Goal: Task Accomplishment & Management: Use online tool/utility

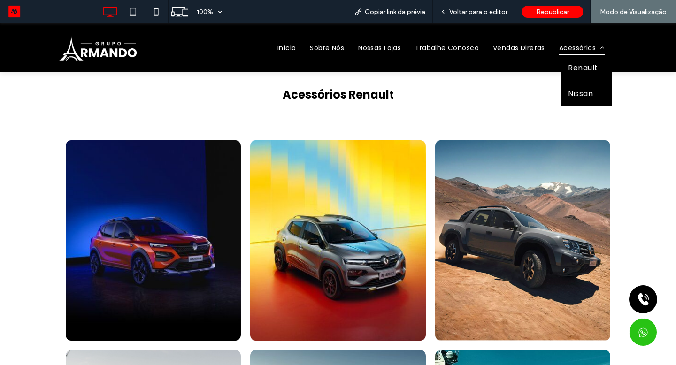
drag, startPoint x: 0, startPoint y: 23, endPoint x: 590, endPoint y: 51, distance: 590.8
click at [590, 51] on link "Acessórios" at bounding box center [582, 48] width 60 height 15
click at [581, 66] on span "Renault" at bounding box center [583, 68] width 30 height 12
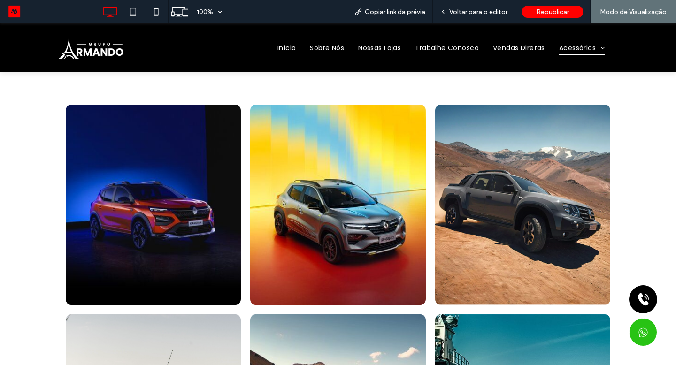
scroll to position [69, 0]
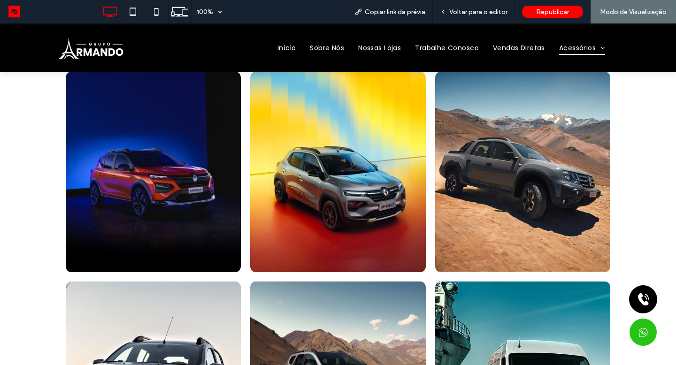
click at [342, 187] on link at bounding box center [337, 172] width 175 height 200
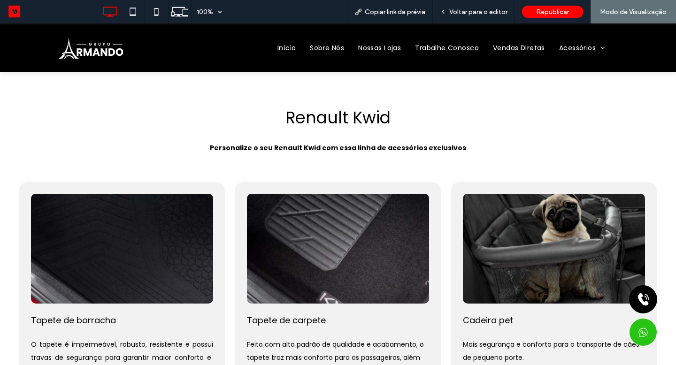
scroll to position [229, 0]
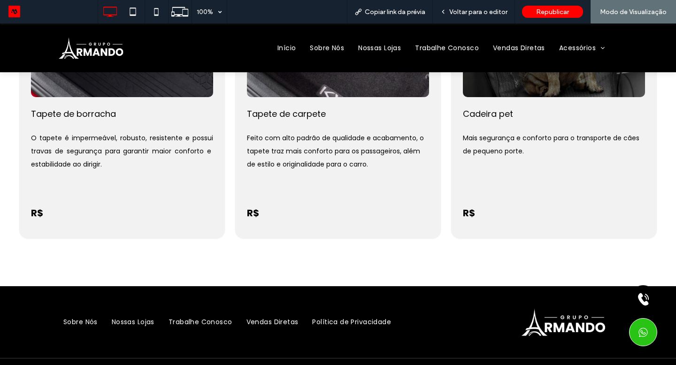
click at [584, 46] on link "Acessórios" at bounding box center [582, 48] width 60 height 15
click at [581, 67] on span "Renault" at bounding box center [583, 63] width 30 height 12
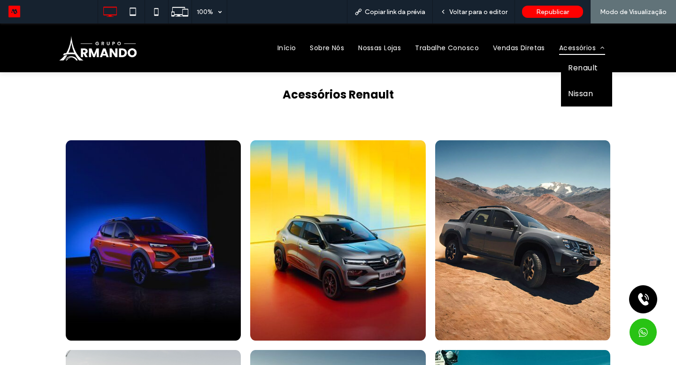
drag, startPoint x: 590, startPoint y: 51, endPoint x: 571, endPoint y: 44, distance: 20.5
click at [571, 44] on link "Acessórios" at bounding box center [582, 48] width 60 height 15
drag, startPoint x: 571, startPoint y: 44, endPoint x: 570, endPoint y: 92, distance: 48.4
click at [570, 92] on span "Nissan" at bounding box center [580, 94] width 25 height 12
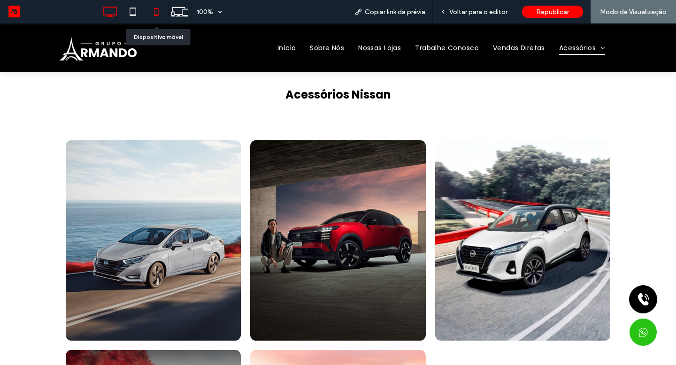
click at [162, 12] on icon at bounding box center [156, 11] width 19 height 19
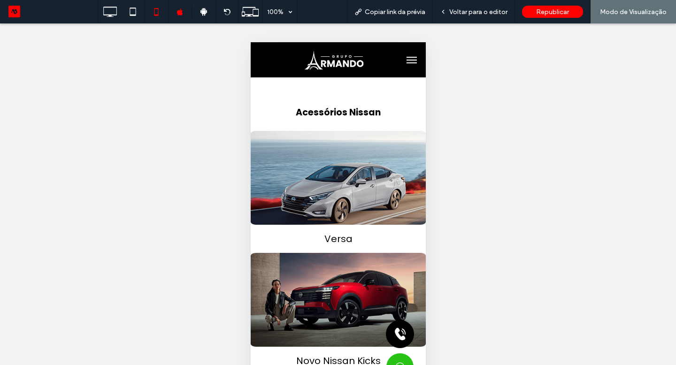
click at [407, 60] on span "menu" at bounding box center [411, 60] width 10 height 1
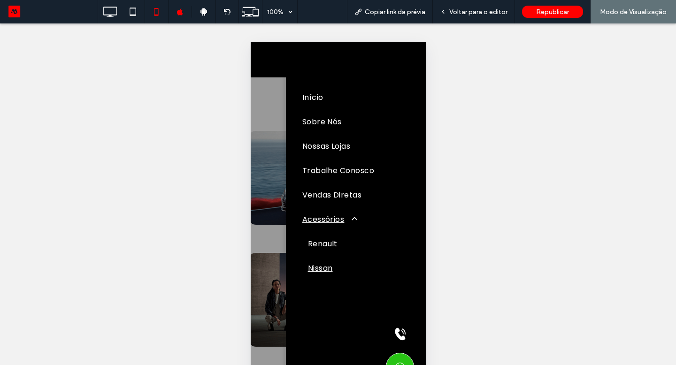
click at [333, 242] on link "Renault" at bounding box center [355, 244] width 107 height 24
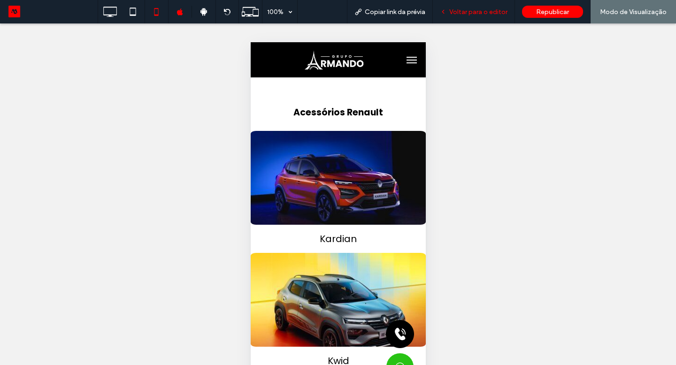
click at [461, 15] on span "Voltar para o editor" at bounding box center [478, 12] width 58 height 8
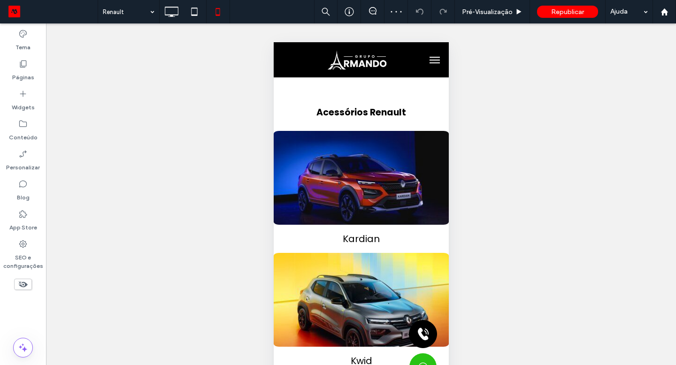
click at [28, 70] on label "Páginas" at bounding box center [23, 75] width 22 height 13
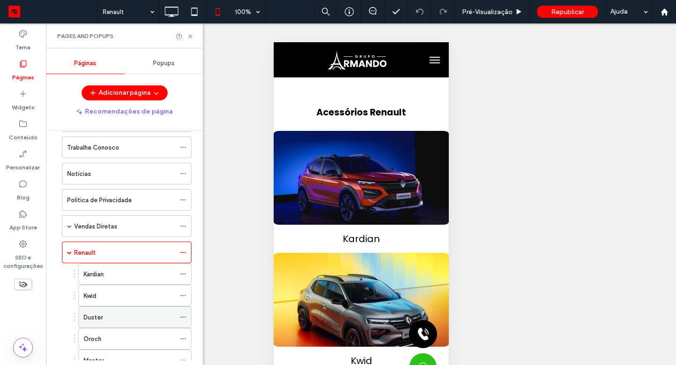
scroll to position [210, 0]
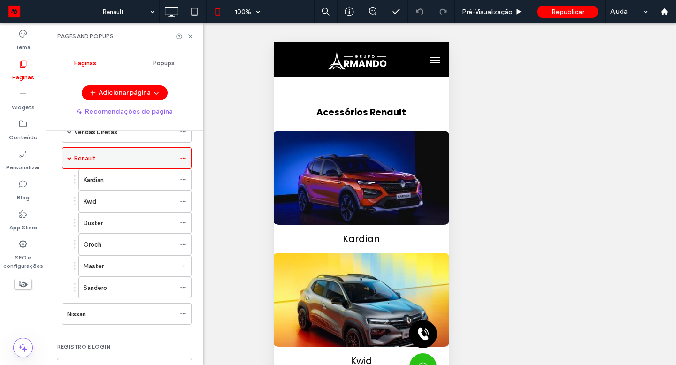
click at [184, 156] on icon at bounding box center [183, 158] width 7 height 7
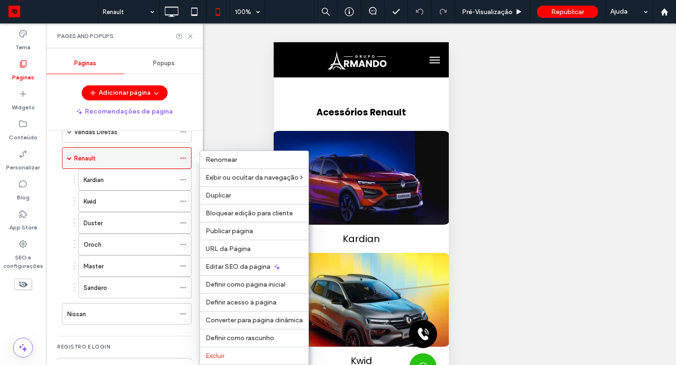
click at [233, 248] on span "URL da Página" at bounding box center [228, 249] width 45 height 8
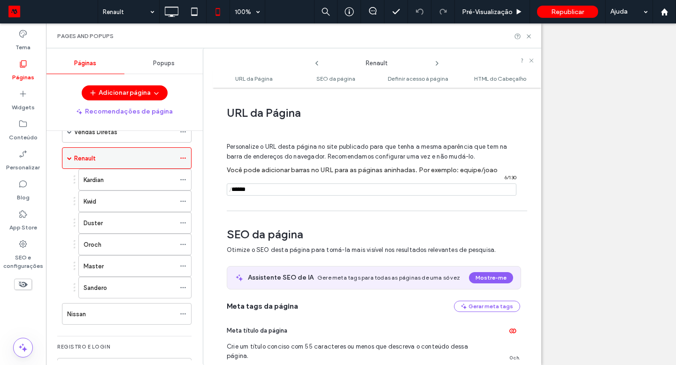
scroll to position [5, 0]
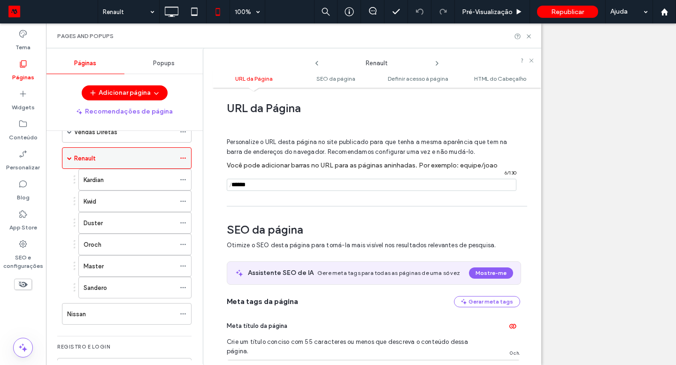
click at [245, 186] on input "notEmpty" at bounding box center [372, 185] width 290 height 12
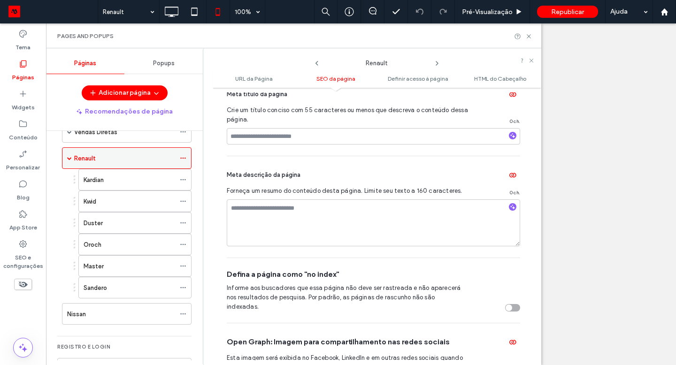
scroll to position [59, 0]
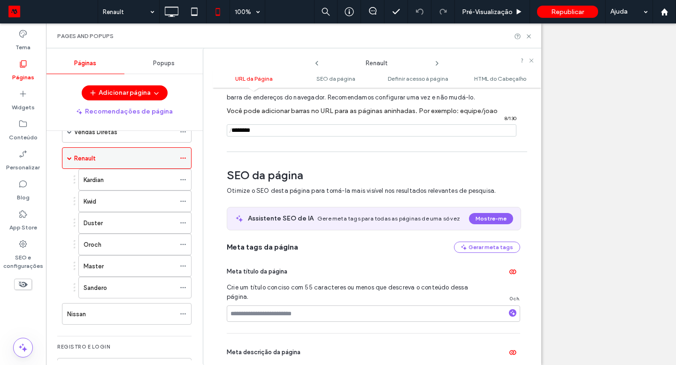
type input "*******"
click at [327, 150] on div "Renault 100% Pré-Visualizaçāo Republicar Ajuda Comentários do site Comentários …" at bounding box center [338, 182] width 676 height 365
drag, startPoint x: 184, startPoint y: 156, endPoint x: 108, endPoint y: 144, distance: 77.4
click at [108, 144] on ol "Início Sobre Nós Nossas Lojas Contato Trabalhe Conosco Notícias Política de Pri…" at bounding box center [120, 131] width 141 height 388
click at [102, 152] on div "Renault" at bounding box center [124, 158] width 101 height 21
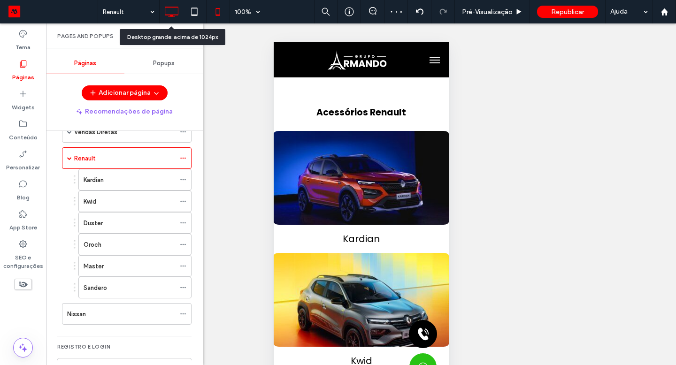
drag, startPoint x: 108, startPoint y: 144, endPoint x: 165, endPoint y: 15, distance: 141.7
click at [165, 15] on icon at bounding box center [171, 11] width 19 height 19
